Goal: Communication & Community: Answer question/provide support

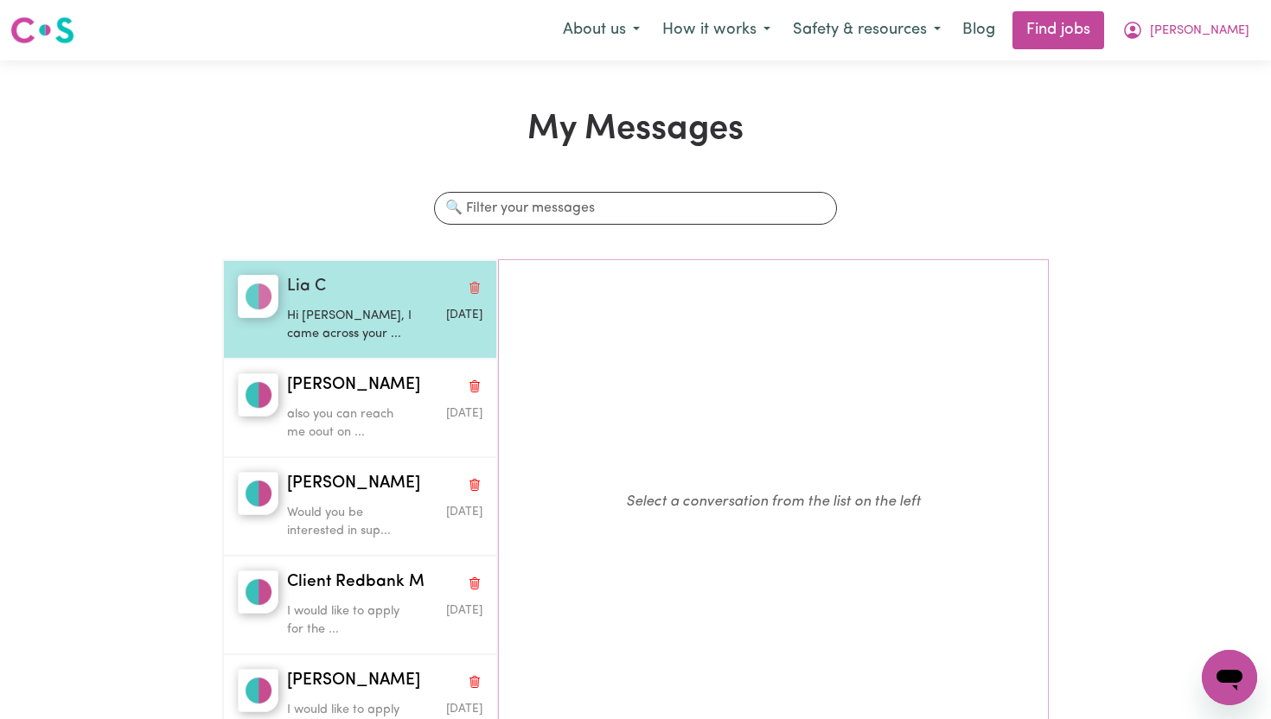
click at [353, 339] on p "Hi [PERSON_NAME], I came across your ..." at bounding box center [352, 325] width 131 height 37
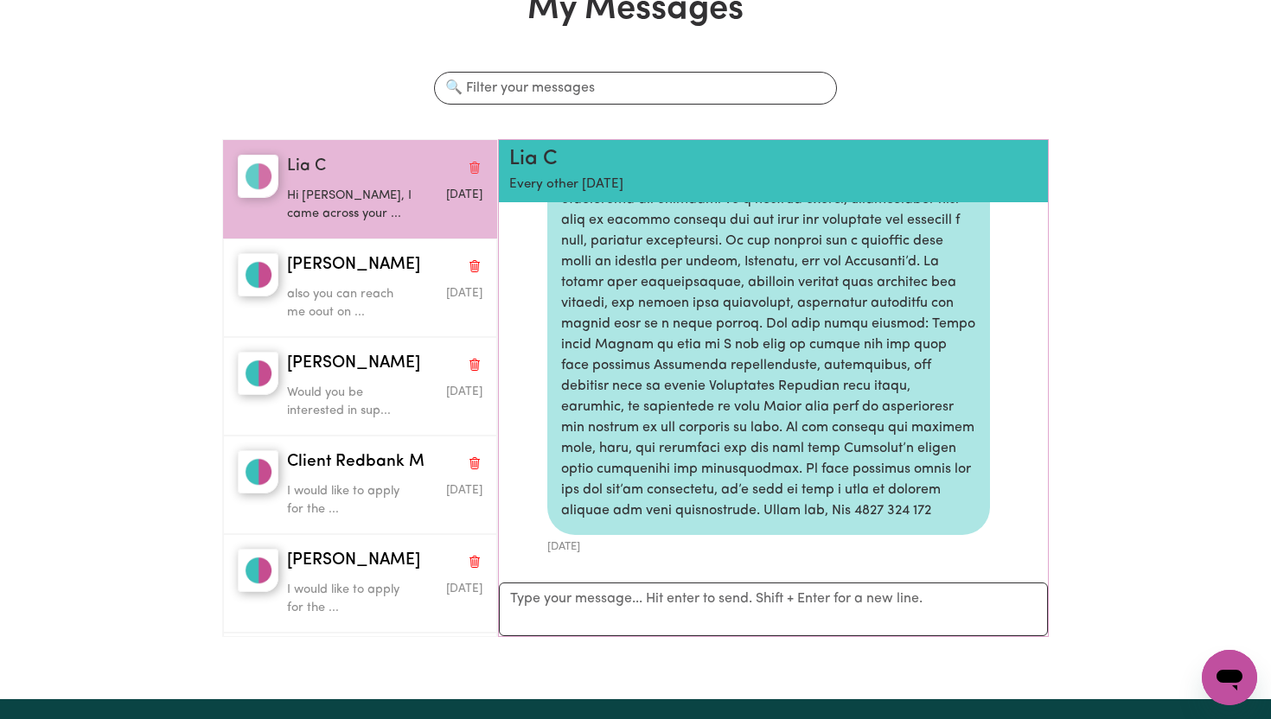
scroll to position [60, 0]
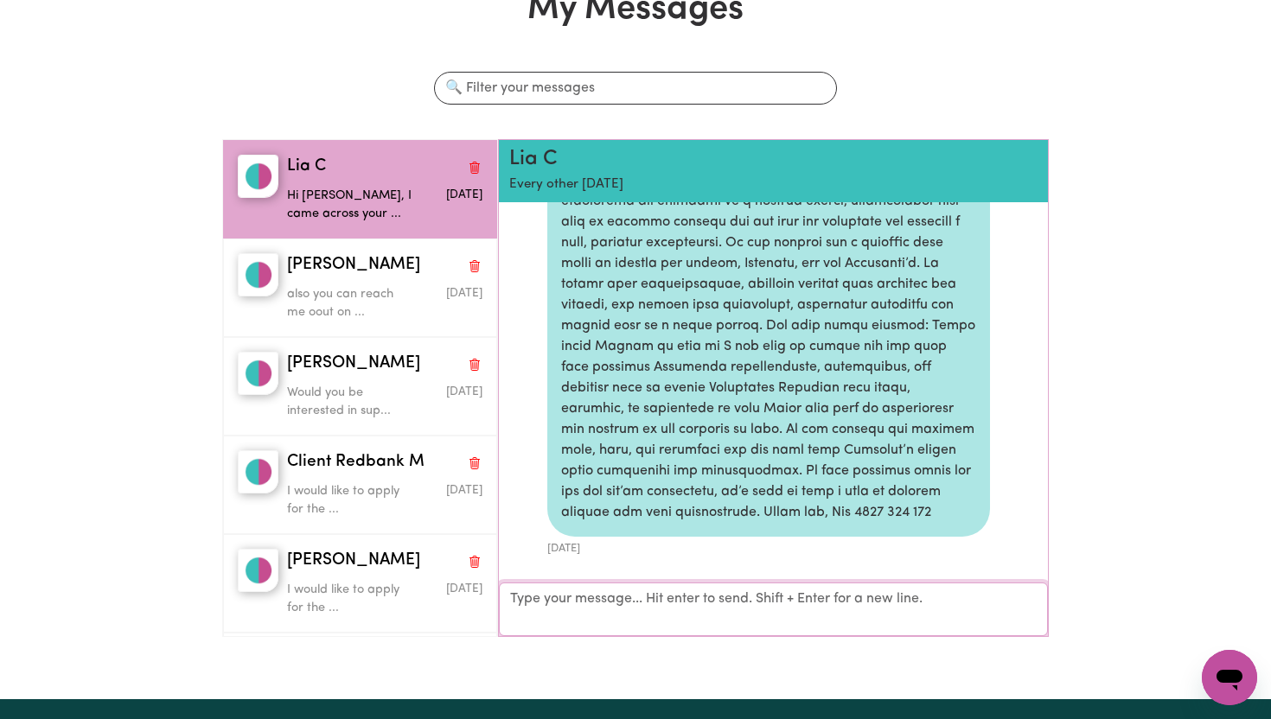
click at [593, 603] on textarea "Your reply" at bounding box center [773, 610] width 549 height 54
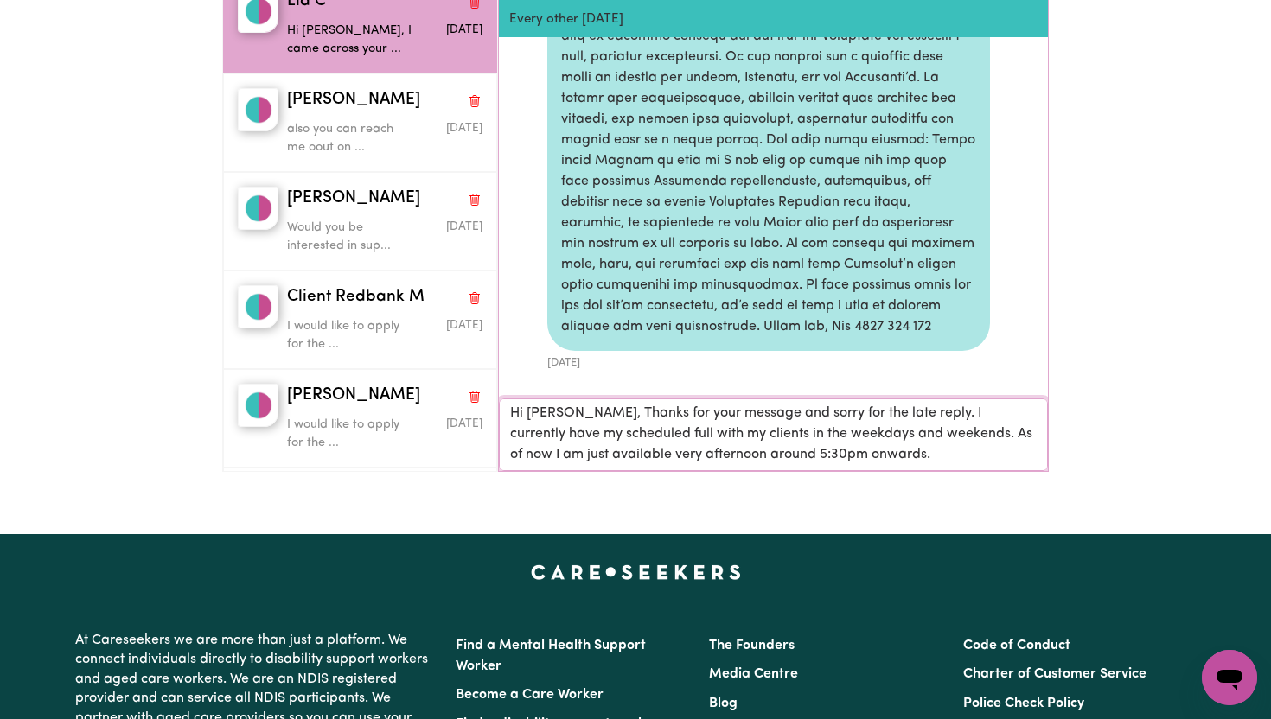
scroll to position [291, 0]
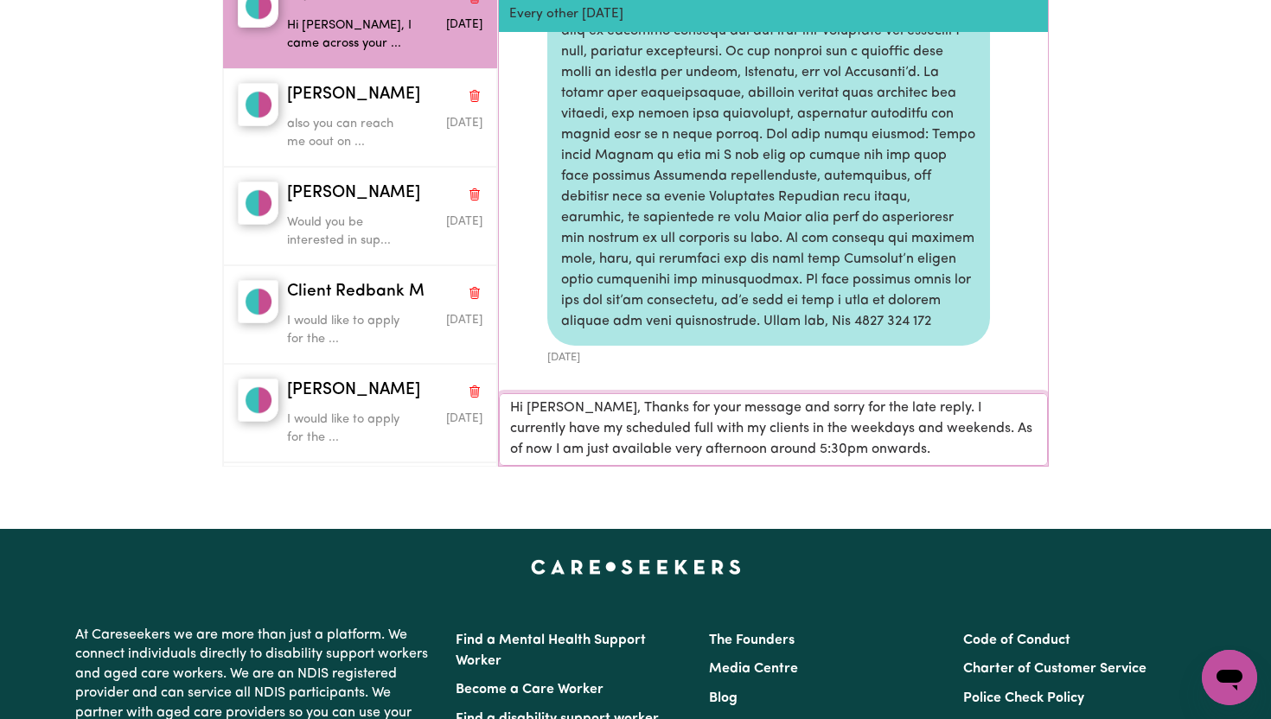
type textarea "Hi [PERSON_NAME], Thanks for your message and sorry for the late reply. I curre…"
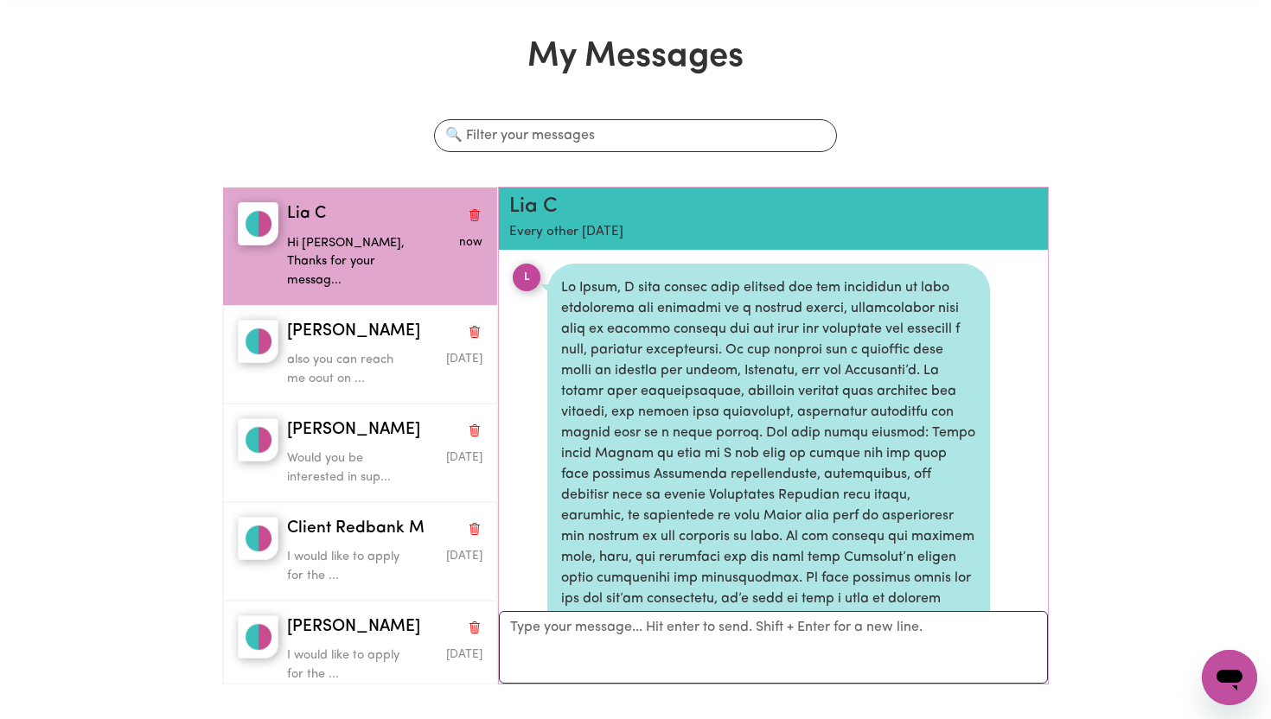
scroll to position [0, 0]
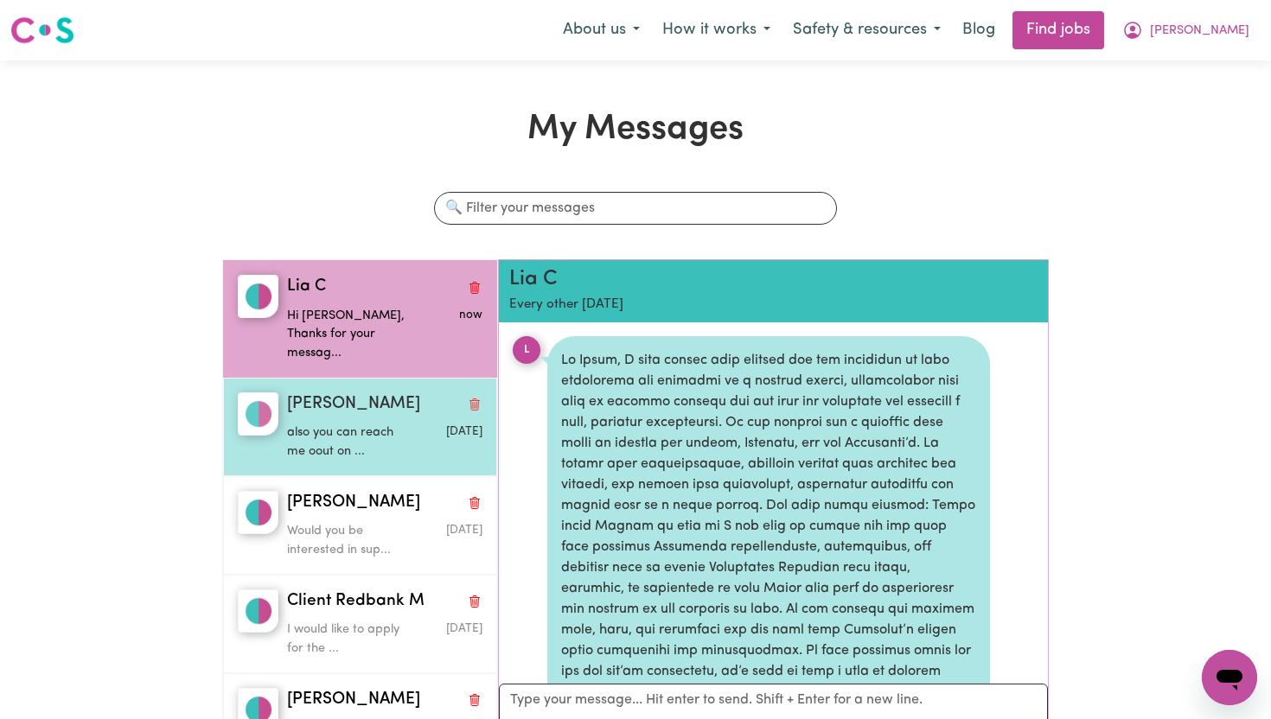
click at [400, 378] on div "[PERSON_NAME] also you can reach me oout on ... [DATE]" at bounding box center [360, 427] width 274 height 99
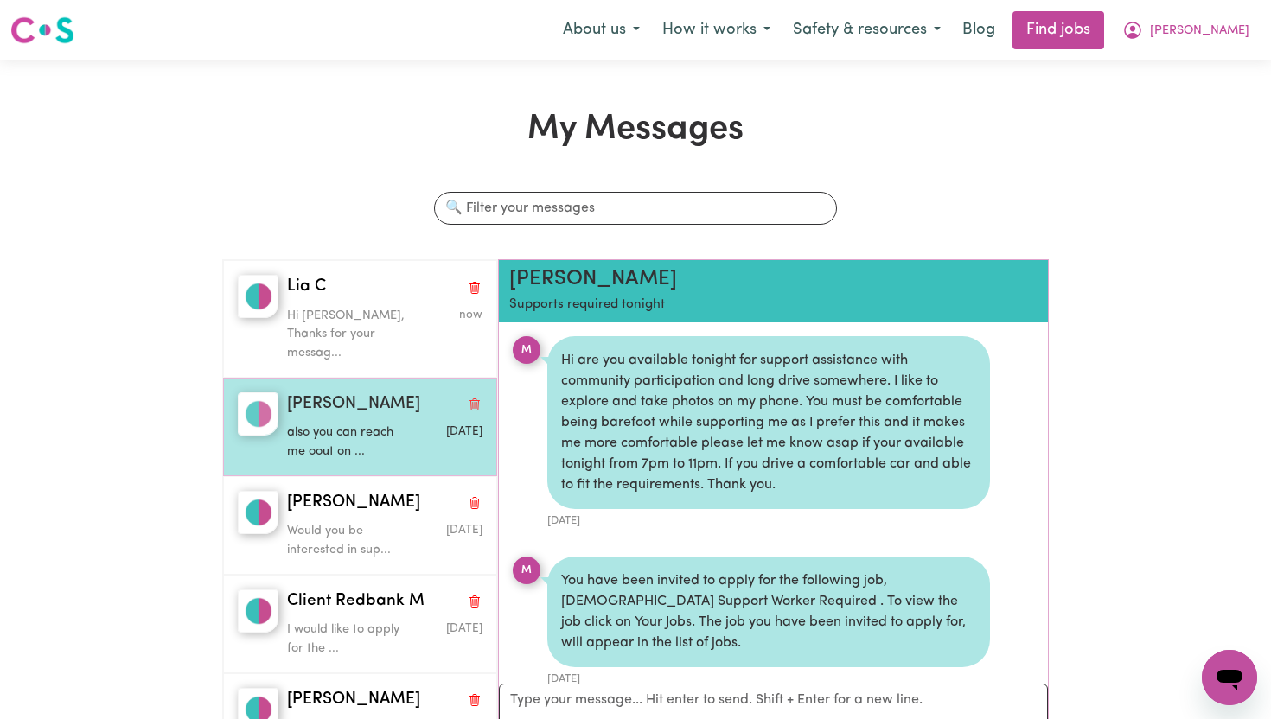
scroll to position [265, 0]
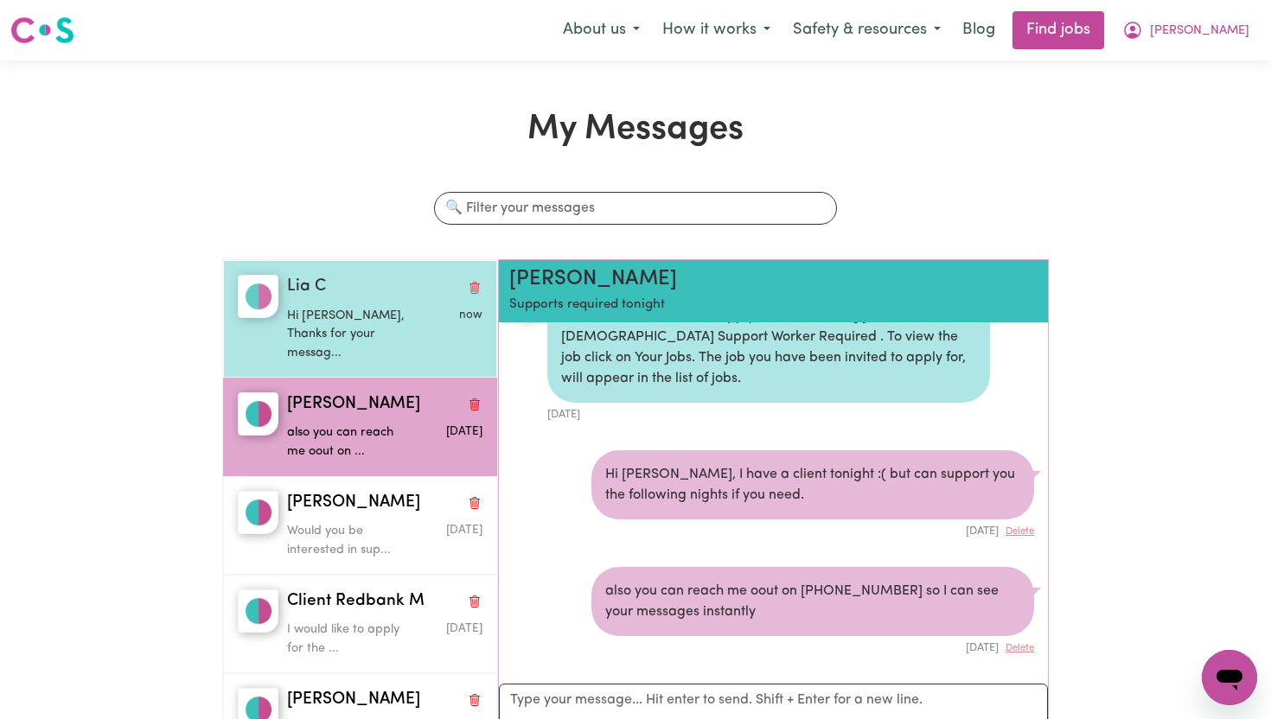
click at [329, 325] on p "Hi [PERSON_NAME], Thanks for your messag..." at bounding box center [352, 335] width 131 height 56
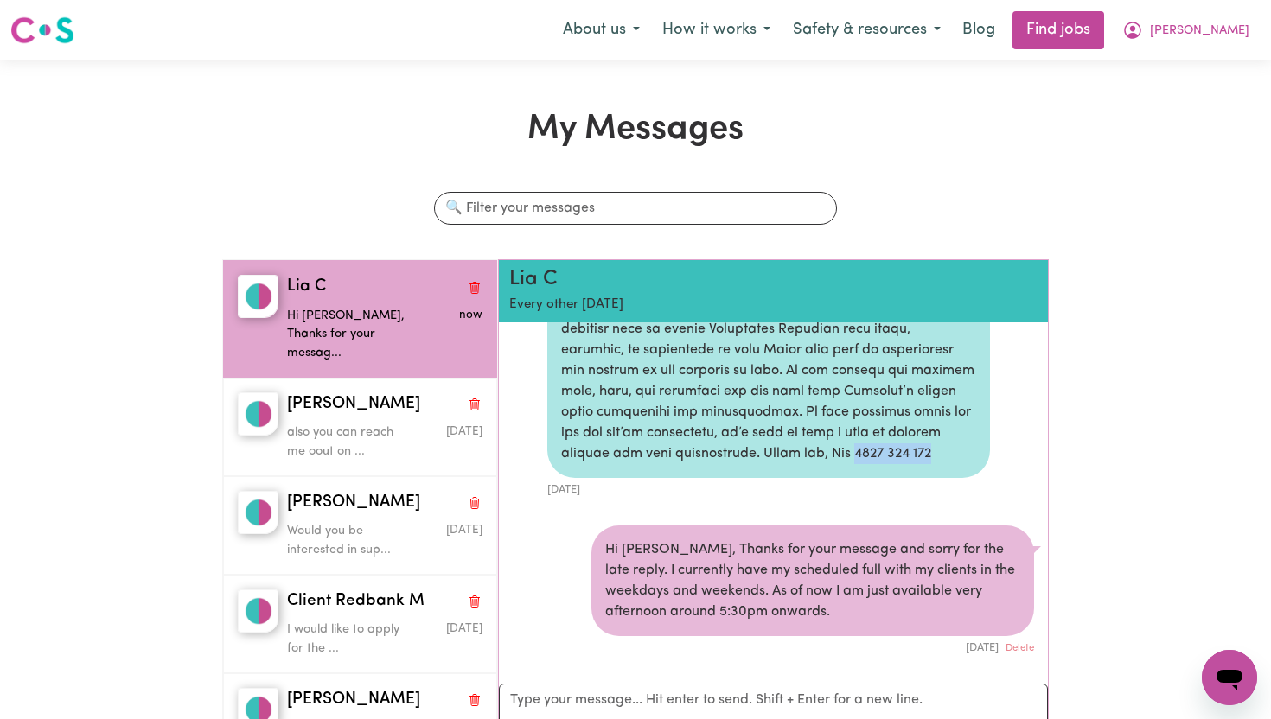
drag, startPoint x: 733, startPoint y: 452, endPoint x: 824, endPoint y: 457, distance: 90.9
click at [824, 457] on div at bounding box center [768, 288] width 443 height 380
click at [824, 475] on div at bounding box center [768, 288] width 443 height 380
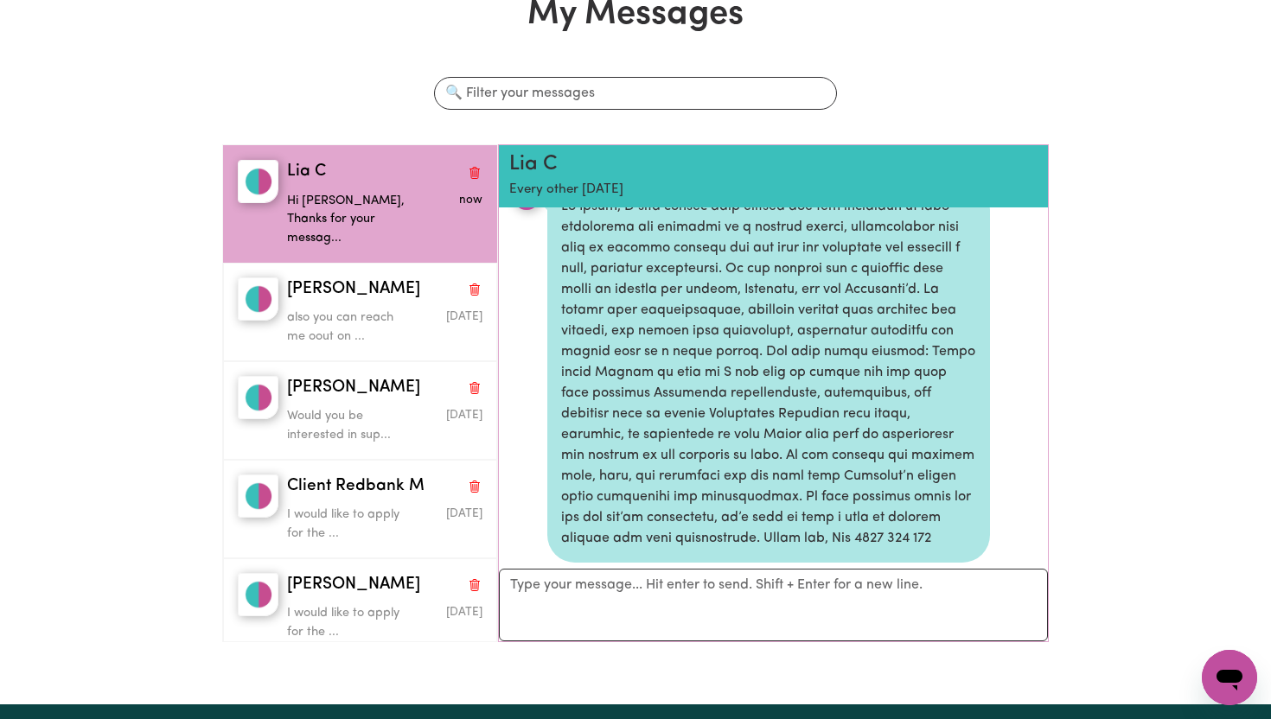
scroll to position [0, 0]
